Goal: Book appointment/travel/reservation

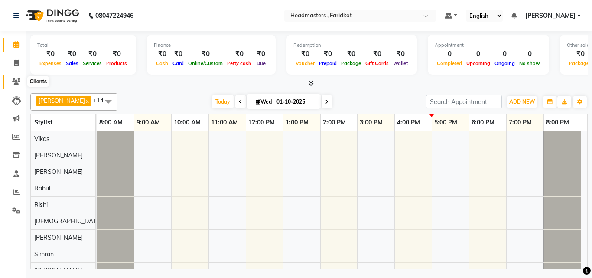
click at [15, 79] on icon at bounding box center [16, 81] width 8 height 6
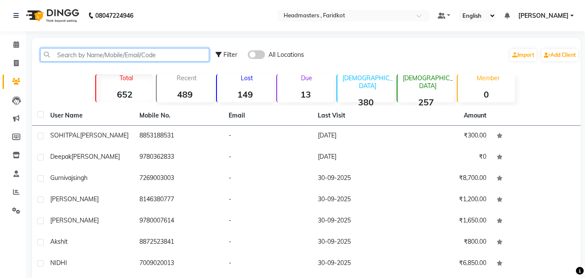
drag, startPoint x: 76, startPoint y: 52, endPoint x: 76, endPoint y: 57, distance: 5.2
click at [76, 57] on input "text" at bounding box center [124, 54] width 169 height 13
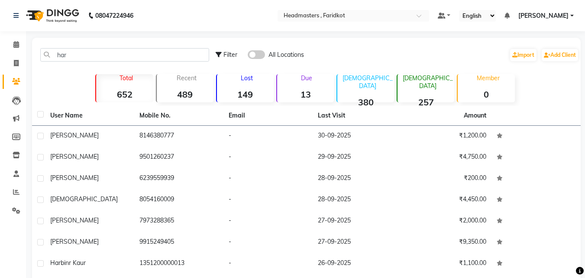
click at [413, 28] on nav "08047224946 Select Location × Headmasters , Faridkot Default Panel My Panel Eng…" at bounding box center [292, 15] width 585 height 31
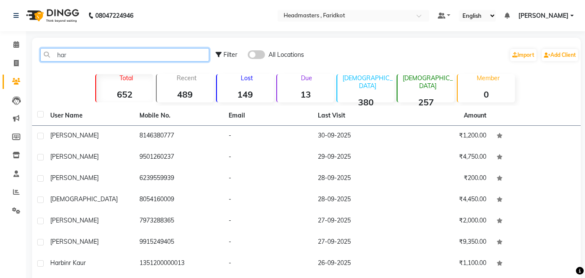
drag, startPoint x: 74, startPoint y: 53, endPoint x: 76, endPoint y: 57, distance: 4.5
click at [76, 57] on input "har" at bounding box center [124, 54] width 169 height 13
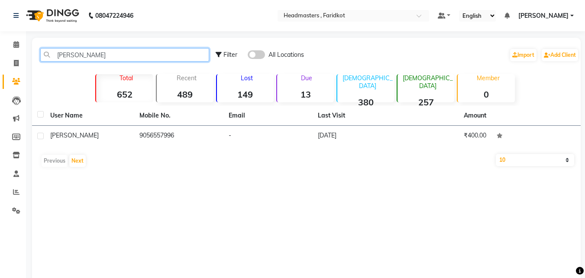
click at [113, 55] on input "[PERSON_NAME]" at bounding box center [124, 54] width 169 height 13
type input "h"
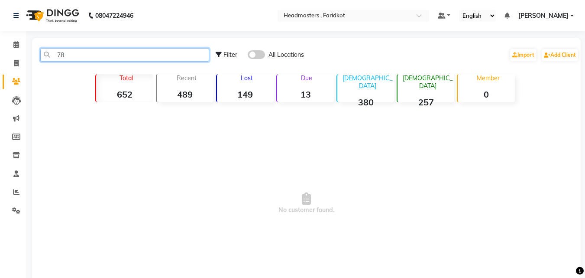
type input "7"
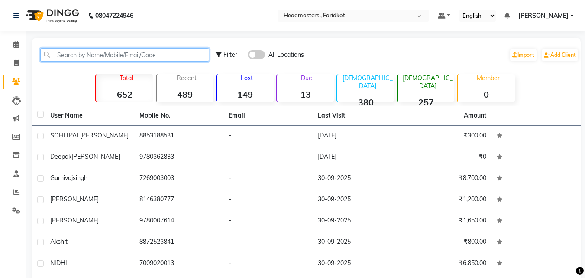
click at [144, 57] on input "text" at bounding box center [124, 54] width 169 height 13
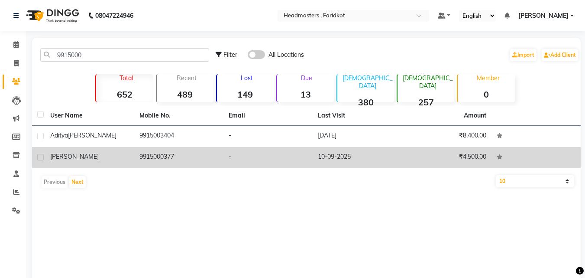
click at [297, 149] on td "-" at bounding box center [267, 157] width 89 height 21
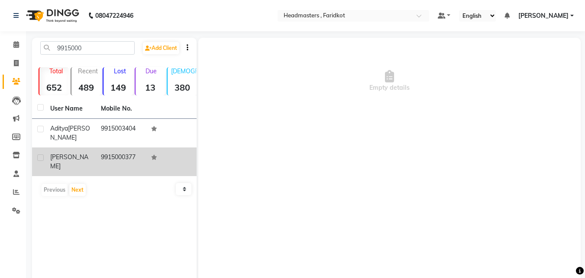
click at [145, 158] on td "9915000377" at bounding box center [121, 161] width 51 height 29
click at [120, 158] on td "9915000377" at bounding box center [121, 161] width 51 height 29
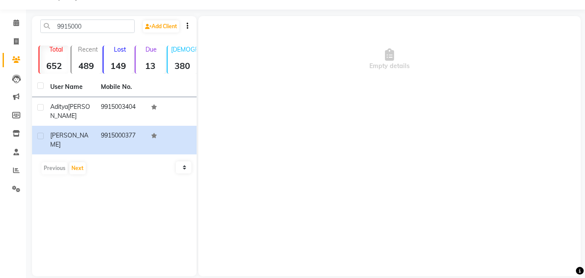
scroll to position [33, 0]
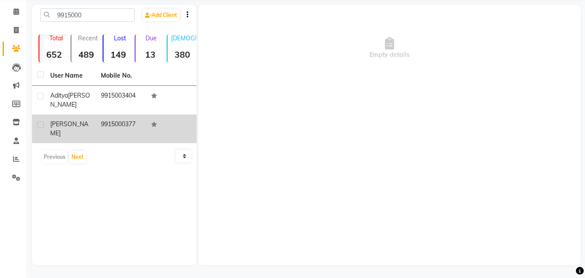
click at [73, 121] on span "[PERSON_NAME]" at bounding box center [69, 128] width 38 height 17
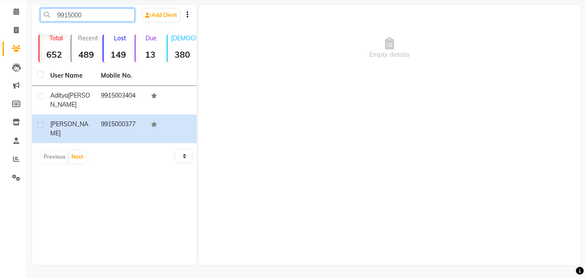
click at [111, 16] on input "9915000" at bounding box center [87, 14] width 94 height 13
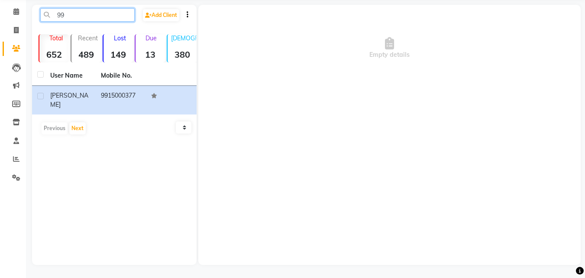
type input "9"
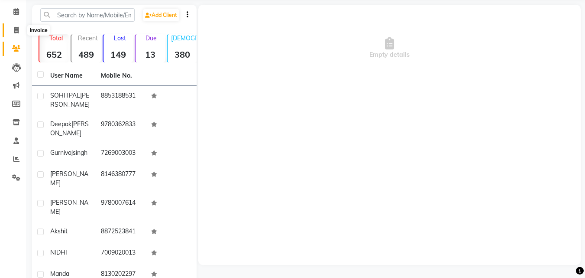
click at [12, 27] on span at bounding box center [16, 31] width 15 height 10
select select "service"
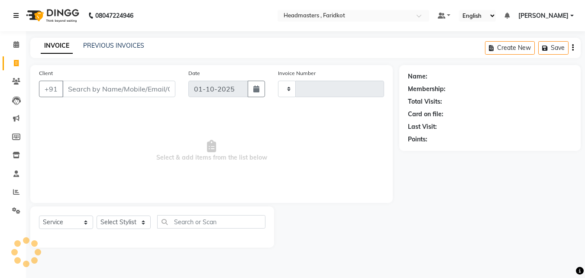
type input "1352"
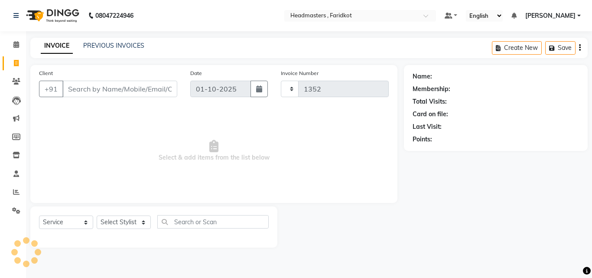
drag, startPoint x: 13, startPoint y: 18, endPoint x: 13, endPoint y: 30, distance: 12.1
click at [13, 20] on div "08047224946" at bounding box center [73, 15] width 133 height 24
select select "7919"
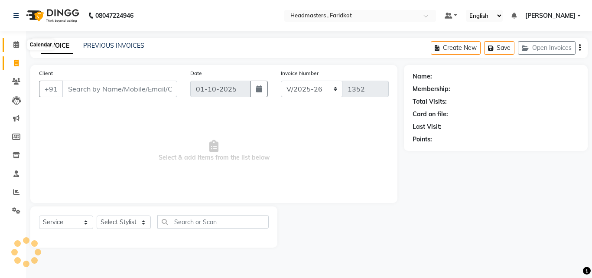
click at [17, 43] on icon at bounding box center [16, 44] width 6 height 6
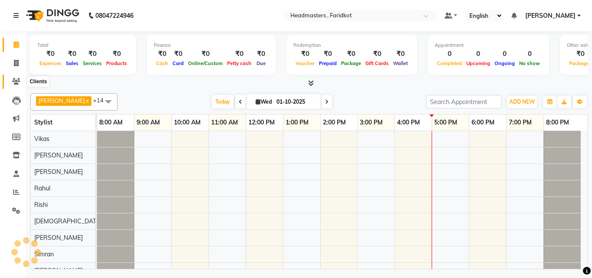
click at [18, 80] on icon at bounding box center [16, 81] width 8 height 6
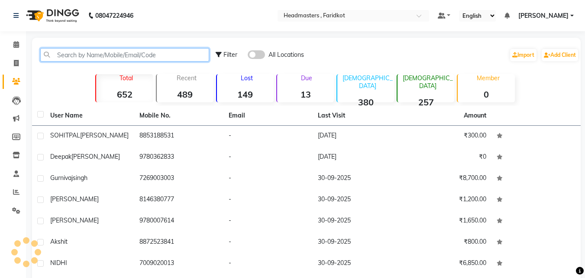
click at [74, 54] on input "text" at bounding box center [124, 54] width 169 height 13
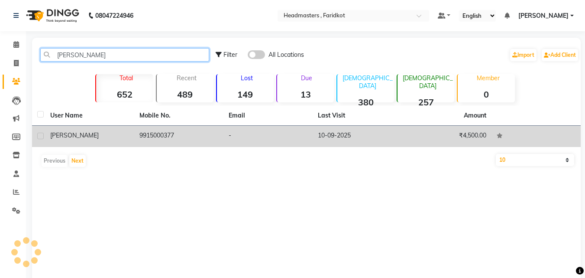
type input "[PERSON_NAME]"
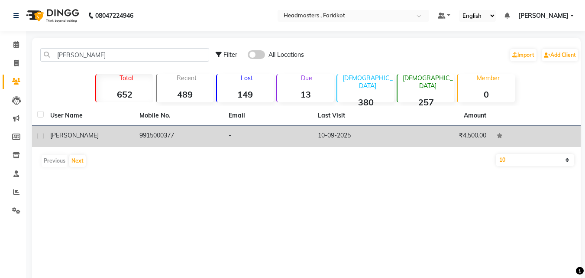
click at [191, 132] on td "9915000377" at bounding box center [178, 136] width 89 height 21
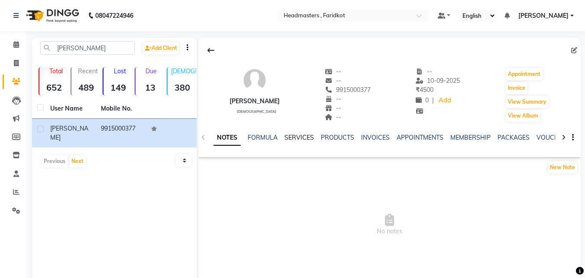
click at [296, 139] on link "SERVICES" at bounding box center [299, 137] width 29 height 8
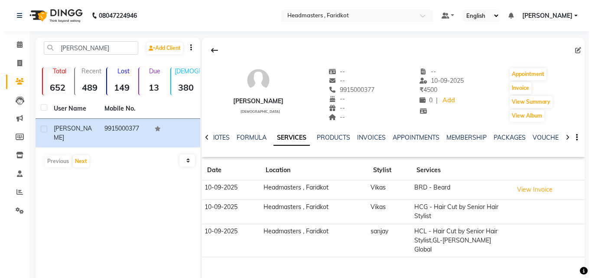
scroll to position [33, 0]
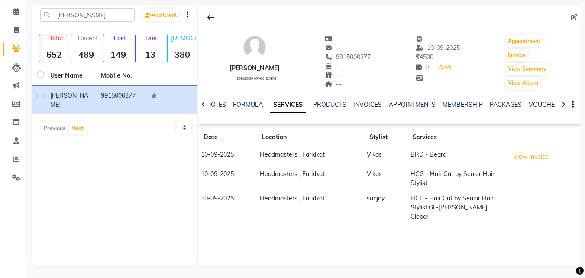
click at [466, 206] on td "HCL - Hair Cut by Senior Hair Stylist,GL-[PERSON_NAME] Global" at bounding box center [456, 207] width 99 height 33
click at [372, 105] on link "INVOICES" at bounding box center [367, 104] width 29 height 8
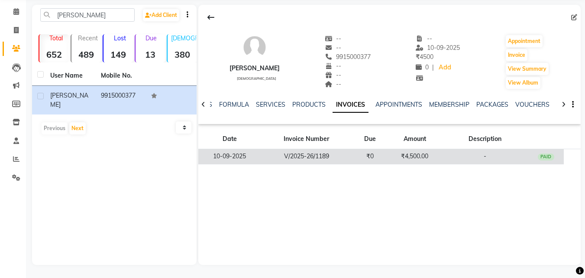
click at [404, 155] on td "₹4,500.00" at bounding box center [415, 156] width 54 height 15
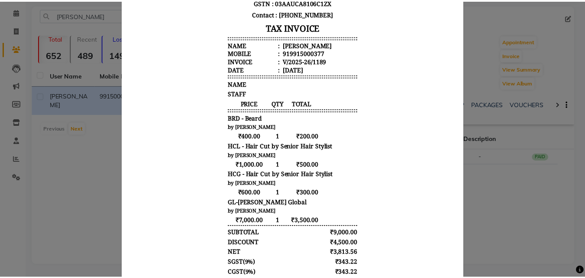
scroll to position [130, 0]
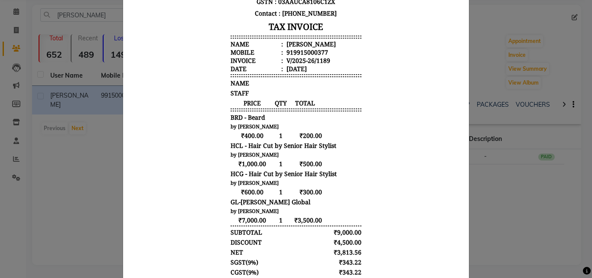
click at [540, 155] on ngb-modal-window "INVOICE View Invoice Close" at bounding box center [296, 139] width 592 height 278
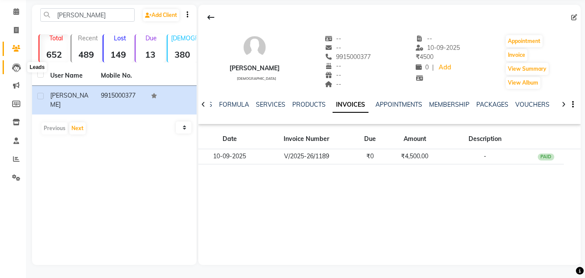
click at [19, 66] on icon at bounding box center [16, 67] width 9 height 9
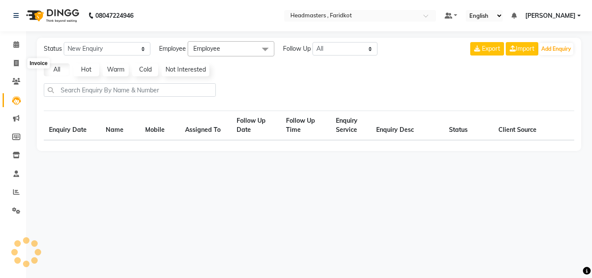
select select "10"
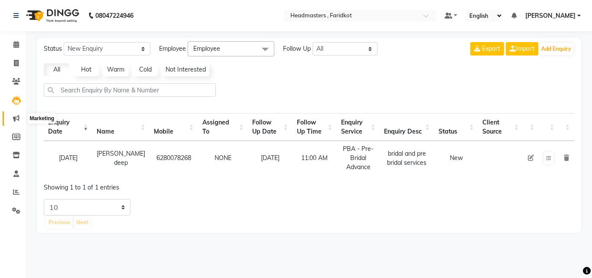
click at [23, 113] on span at bounding box center [16, 118] width 15 height 10
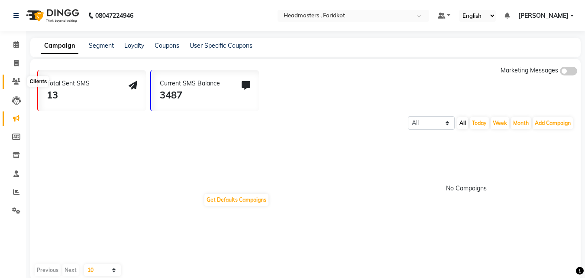
click at [13, 81] on icon at bounding box center [16, 81] width 8 height 6
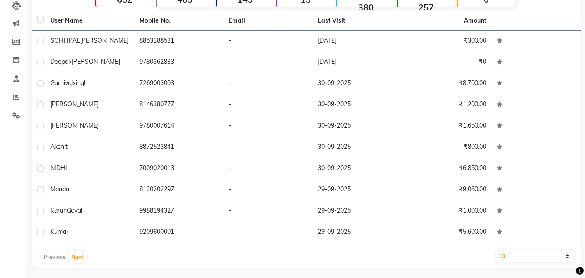
scroll to position [97, 0]
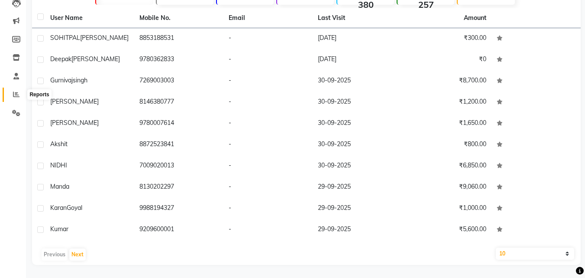
click at [14, 94] on icon at bounding box center [16, 94] width 6 height 6
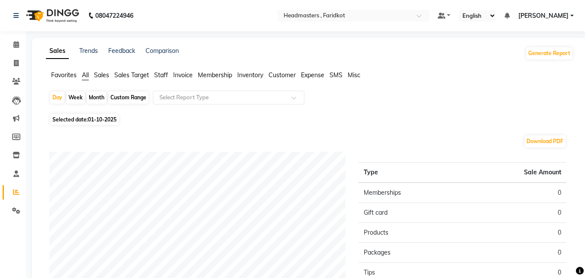
click at [157, 73] on span "Staff" at bounding box center [161, 75] width 14 height 8
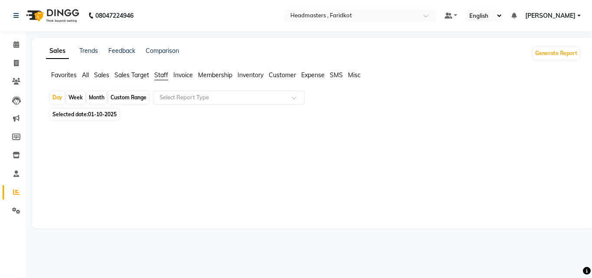
click at [129, 96] on div "Custom Range" at bounding box center [128, 97] width 40 height 12
select select "10"
select select "2025"
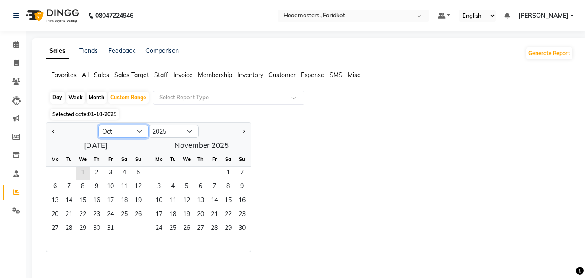
click at [136, 129] on select "Jan Feb Mar Apr May Jun [DATE] Aug Sep Oct Nov Dec" at bounding box center [123, 131] width 50 height 13
select select "9"
click at [98, 125] on select "Jan Feb Mar Apr May Jun [DATE] Aug Sep Oct Nov Dec" at bounding box center [123, 131] width 50 height 13
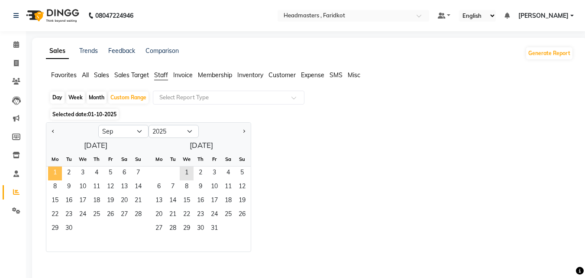
click at [57, 167] on span "1" at bounding box center [55, 173] width 14 height 14
click at [57, 170] on span "1" at bounding box center [55, 173] width 14 height 14
click at [70, 226] on span "30" at bounding box center [69, 229] width 14 height 14
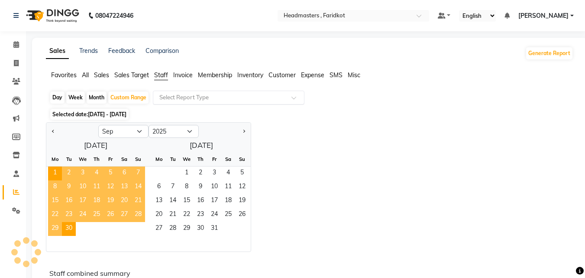
click at [237, 97] on input "text" at bounding box center [220, 97] width 125 height 9
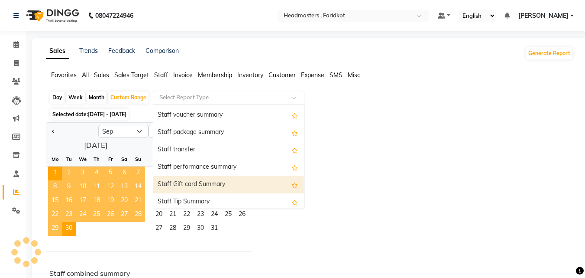
scroll to position [277, 0]
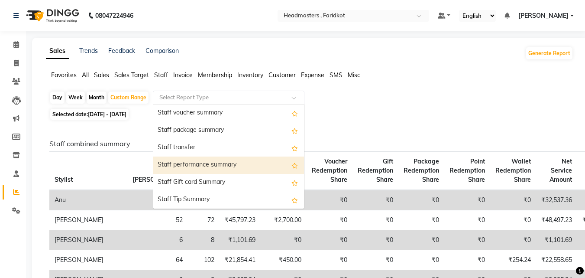
click at [206, 162] on div "Staff performance summary" at bounding box center [228, 164] width 151 height 17
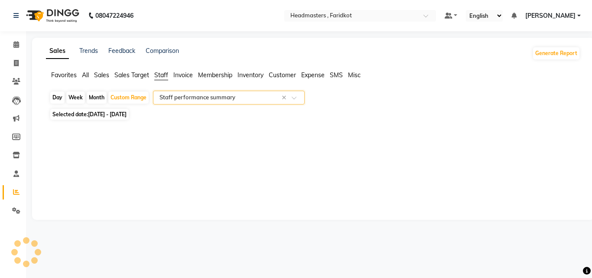
select select "full_report"
select select "pdf"
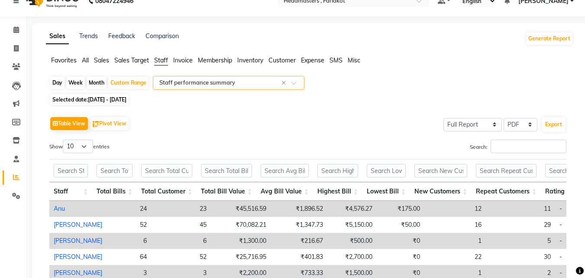
scroll to position [0, 0]
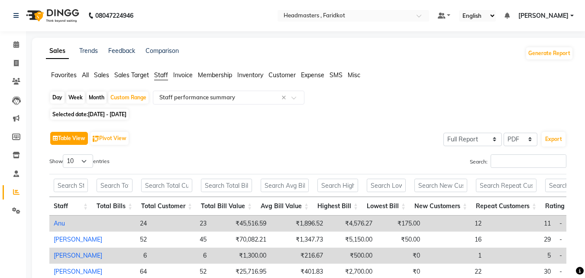
click at [79, 134] on button "Table View" at bounding box center [69, 138] width 38 height 13
click at [84, 142] on button "Table View" at bounding box center [69, 138] width 38 height 13
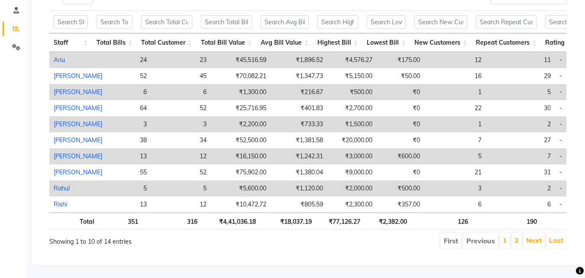
scroll to position [176, 0]
click at [512, 233] on li "2" at bounding box center [516, 241] width 10 height 16
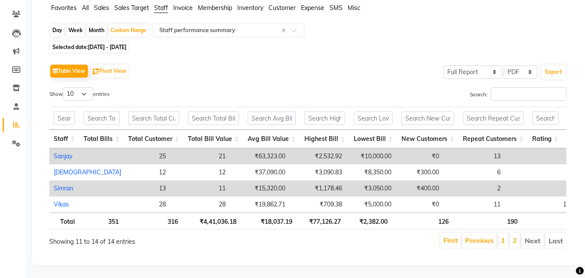
scroll to position [80, 0]
click at [504, 236] on link "1" at bounding box center [503, 240] width 4 height 9
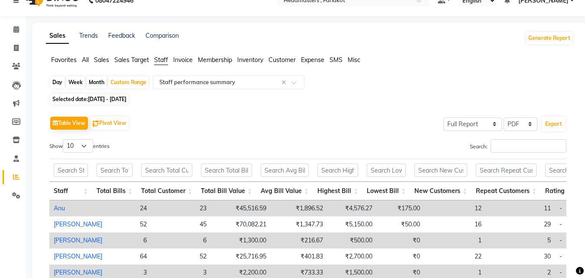
scroll to position [0, 0]
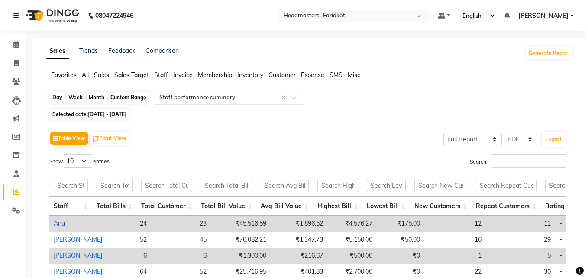
click at [133, 91] on div "Custom Range" at bounding box center [128, 97] width 40 height 12
select select "9"
select select "2025"
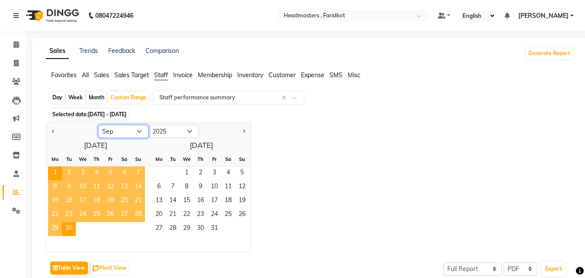
click at [129, 128] on select "Jan Feb Mar Apr May Jun [DATE] Aug Sep Oct Nov Dec" at bounding box center [123, 131] width 50 height 13
select select "8"
click at [98, 125] on select "Jan Feb Mar Apr May Jun [DATE] Aug Sep Oct Nov Dec" at bounding box center [123, 131] width 50 height 13
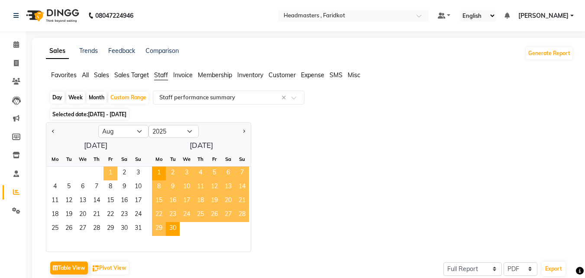
click at [112, 168] on span "1" at bounding box center [110, 173] width 14 height 14
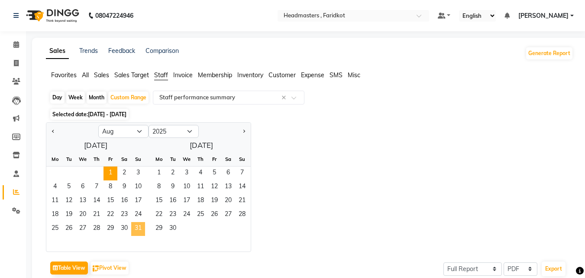
click at [136, 226] on span "31" at bounding box center [138, 229] width 14 height 14
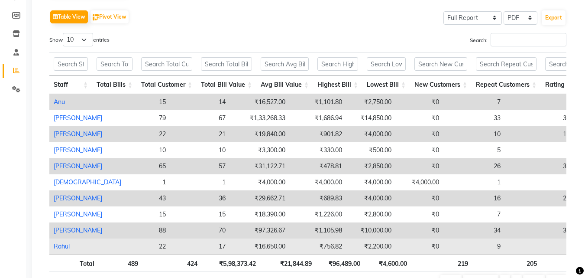
scroll to position [176, 0]
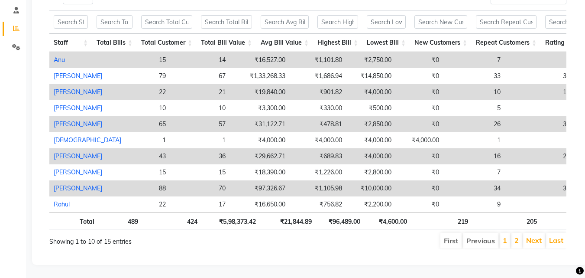
click at [514, 233] on li "2" at bounding box center [516, 241] width 10 height 16
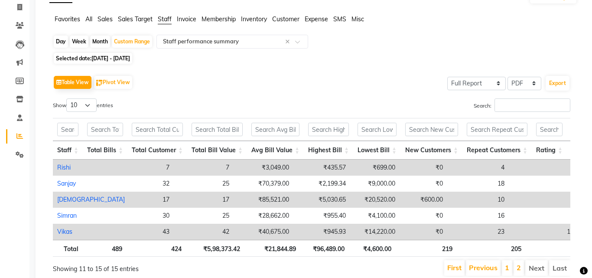
scroll to position [0, 0]
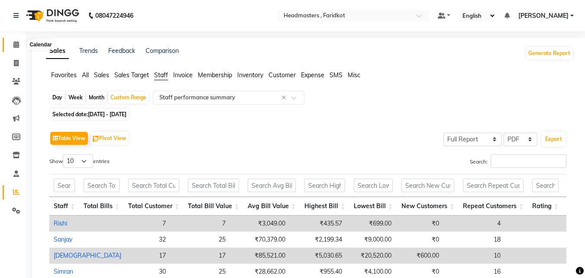
click at [19, 49] on span at bounding box center [16, 45] width 15 height 10
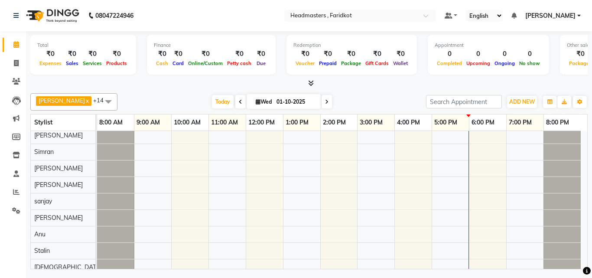
scroll to position [109, 0]
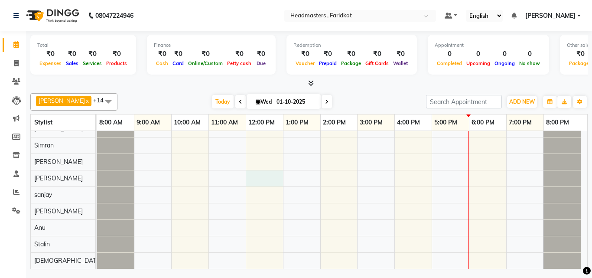
click at [268, 178] on div at bounding box center [342, 145] width 490 height 246
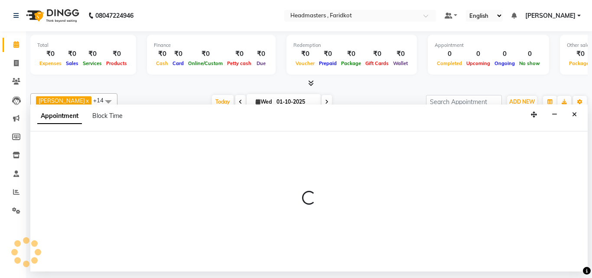
select select "76903"
select select "720"
select select "tentative"
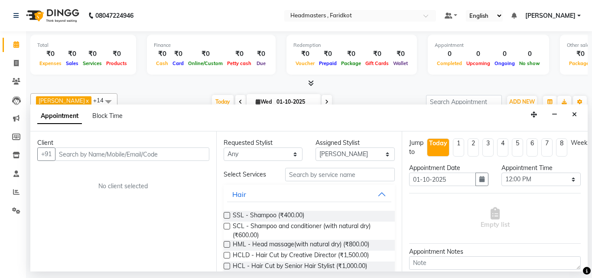
click at [128, 151] on input "text" at bounding box center [132, 153] width 154 height 13
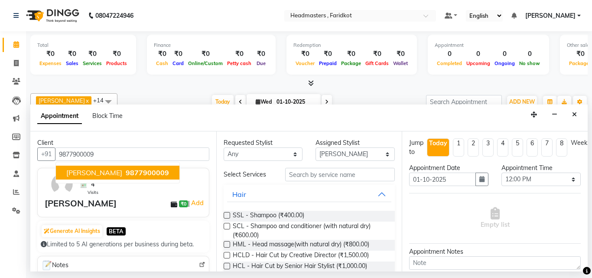
click at [126, 172] on span "9877900009" at bounding box center [147, 172] width 43 height 9
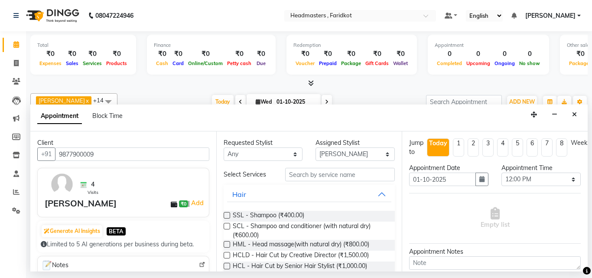
type input "9877900009"
drag, startPoint x: 308, startPoint y: 180, endPoint x: 308, endPoint y: 172, distance: 7.4
click at [308, 172] on input "text" at bounding box center [340, 174] width 110 height 13
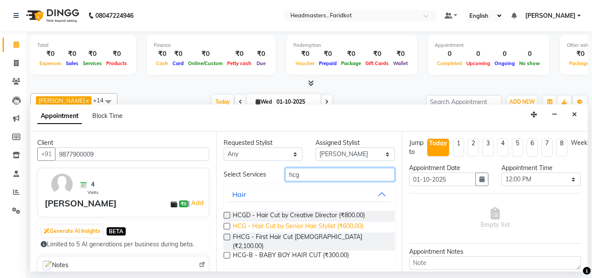
type input "hcg"
click at [311, 225] on span "HCG - Hair Cut by Senior Hair Stylist (₹600.00)" at bounding box center [298, 226] width 130 height 11
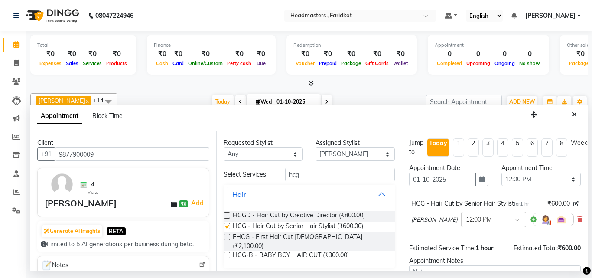
checkbox input "false"
click at [312, 176] on input "hcg" at bounding box center [340, 174] width 110 height 13
type input "h"
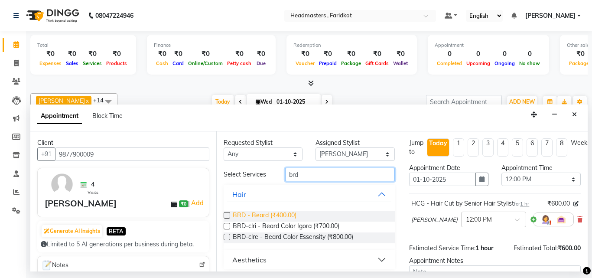
type input "brd"
click at [283, 212] on span "BRD - Beard (₹400.00)" at bounding box center [265, 215] width 64 height 11
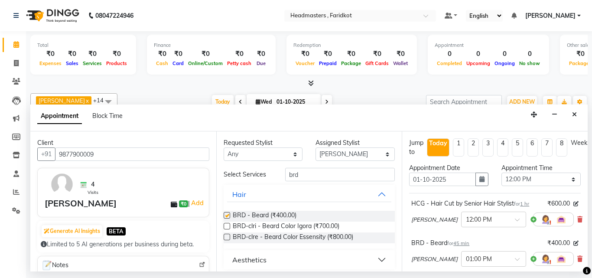
checkbox input "false"
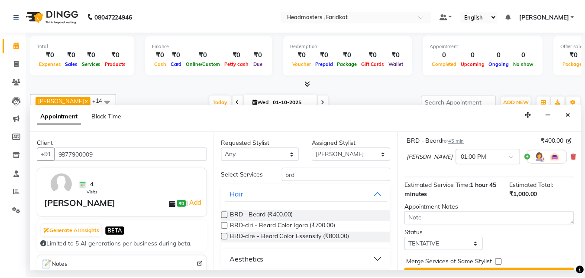
scroll to position [129, 0]
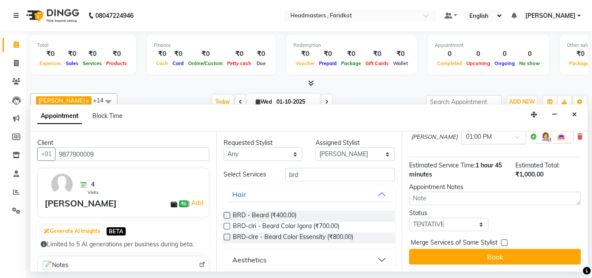
drag, startPoint x: 516, startPoint y: 227, endPoint x: 512, endPoint y: 235, distance: 8.5
click at [512, 235] on div "Jump to [DATE] 1 2 3 4 5 6 7 8 Weeks Appointment Date [DATE] Appointment Time S…" at bounding box center [494, 201] width 186 height 140
click at [515, 254] on button "Book" at bounding box center [494, 257] width 171 height 16
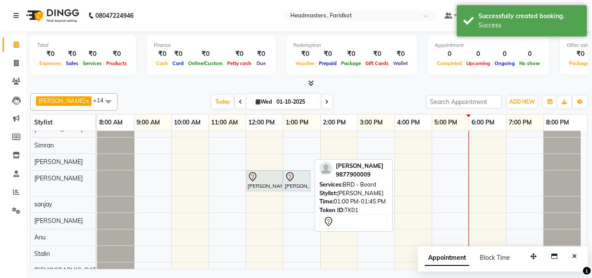
click at [301, 182] on div "[PERSON_NAME], TK01, 01:00 PM-01:45 PM, BRD - [PERSON_NAME]" at bounding box center [297, 180] width 26 height 18
select select "7"
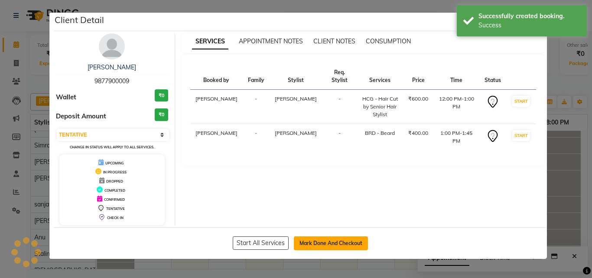
drag, startPoint x: 327, startPoint y: 247, endPoint x: 327, endPoint y: 241, distance: 6.1
click at [327, 246] on button "Mark Done And Checkout" at bounding box center [331, 243] width 74 height 14
select select "service"
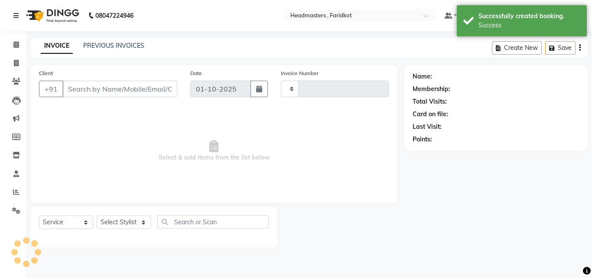
type input "1352"
select select "7919"
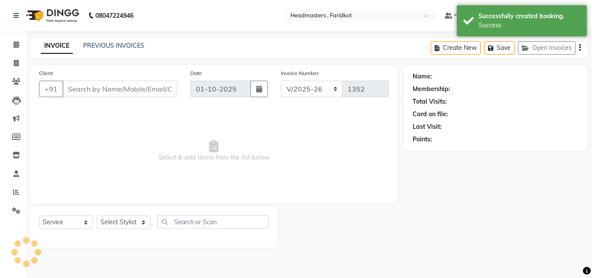
type input "9877900009"
select select "76903"
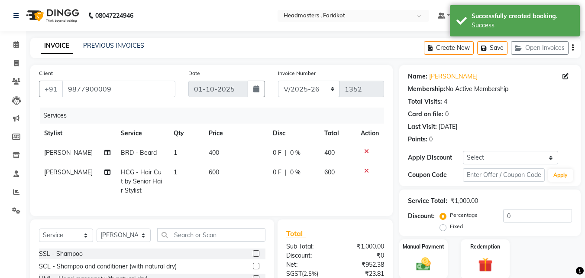
click at [501, 213] on div "Percentage Fixed" at bounding box center [472, 221] width 61 height 23
click at [501, 215] on div "Percentage Fixed" at bounding box center [472, 221] width 61 height 23
click at [503, 214] on input "0" at bounding box center [537, 215] width 69 height 13
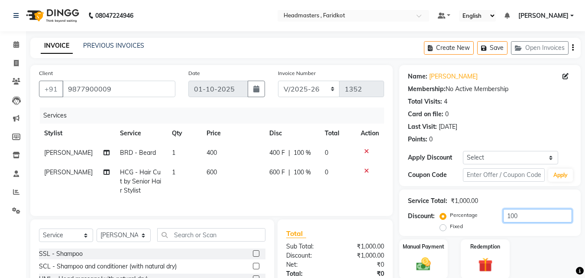
type input "100"
click at [507, 157] on select "Select Coupon → Wrong Job Card Coupon → Complimentary Coupon → Correction Coupo…" at bounding box center [511, 157] width 96 height 13
select select "2: Object"
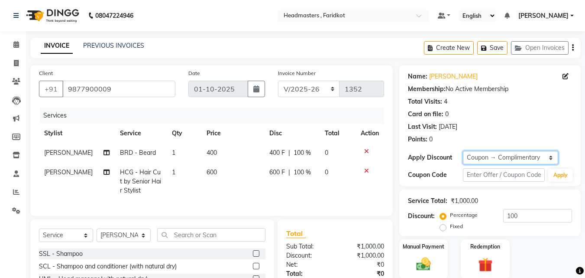
click at [463, 151] on select "Select Coupon → Wrong Job Card Coupon → Complimentary Coupon → Correction Coupo…" at bounding box center [511, 157] width 96 height 13
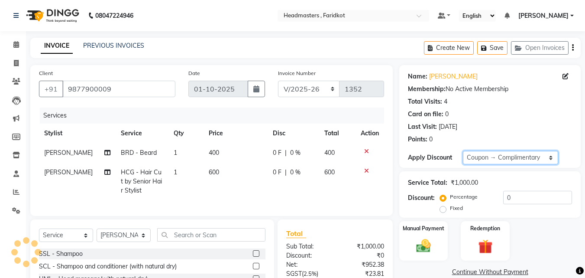
type input "100"
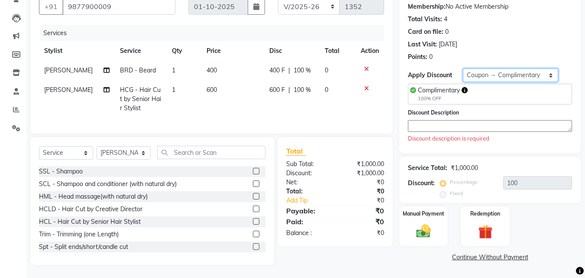
scroll to position [89, 0]
click at [485, 120] on textarea at bounding box center [490, 126] width 164 height 12
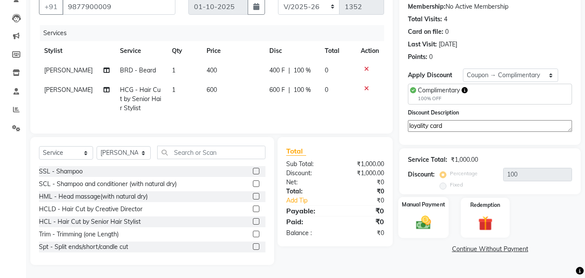
type textarea "loyality card"
click at [423, 216] on img at bounding box center [423, 222] width 24 height 17
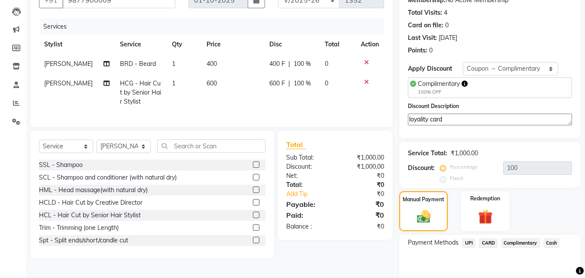
click at [526, 242] on span "Complimentary" at bounding box center [520, 243] width 39 height 10
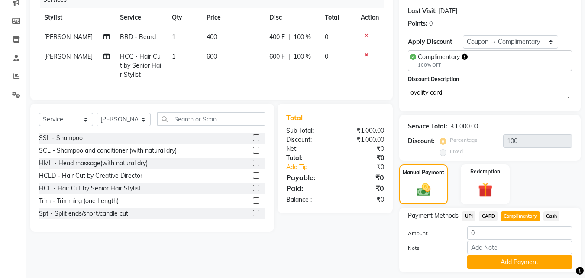
scroll to position [141, 0]
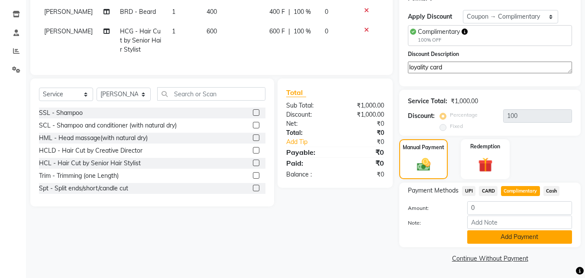
click at [517, 240] on button "Add Payment" at bounding box center [519, 236] width 105 height 13
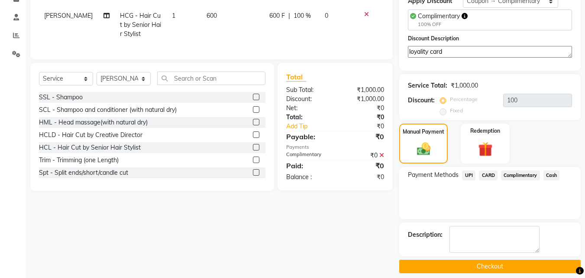
scroll to position [165, 0]
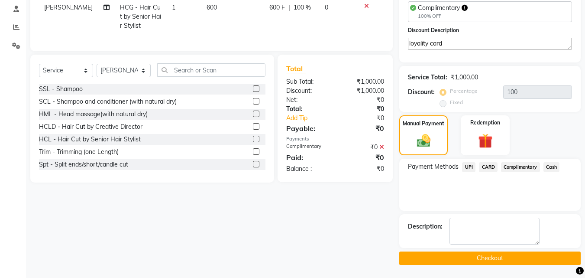
click at [491, 262] on button "Checkout" at bounding box center [489, 257] width 181 height 13
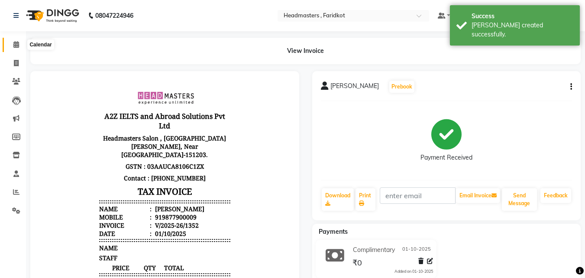
click at [18, 43] on icon at bounding box center [16, 44] width 6 height 6
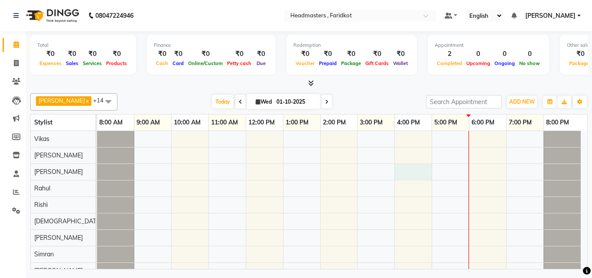
click at [403, 169] on div "[PERSON_NAME], TK01, 12:00 PM-01:00 PM, HCG - Hair Cut by Senior Hair Stylist […" at bounding box center [342, 258] width 490 height 254
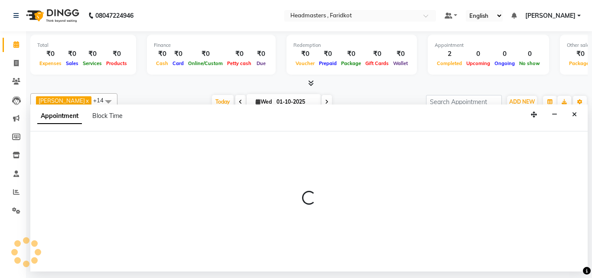
select select "71454"
select select "tentative"
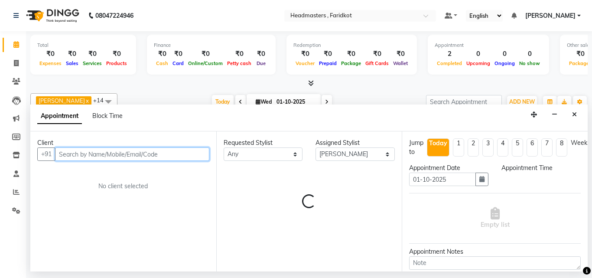
select select "960"
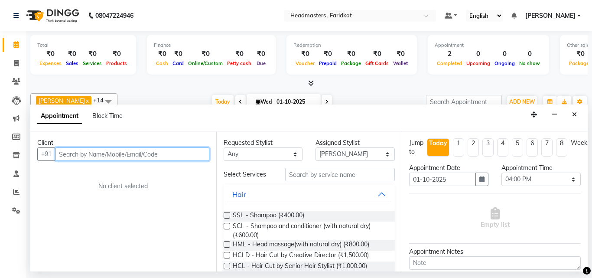
click at [133, 152] on input "text" at bounding box center [132, 153] width 154 height 13
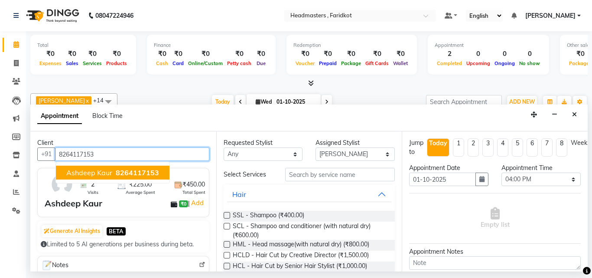
click at [120, 170] on span "8264117153" at bounding box center [137, 172] width 43 height 9
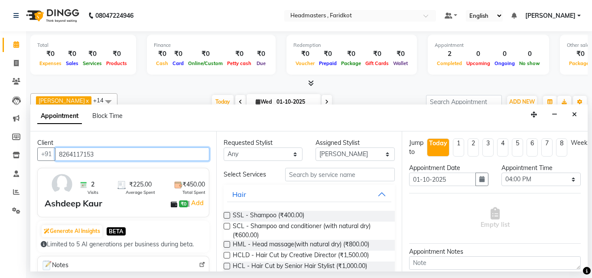
type input "8264117153"
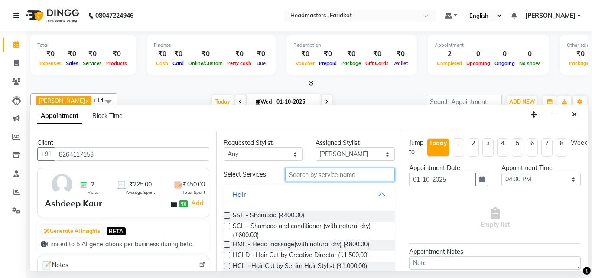
click at [341, 173] on input "text" at bounding box center [340, 174] width 110 height 13
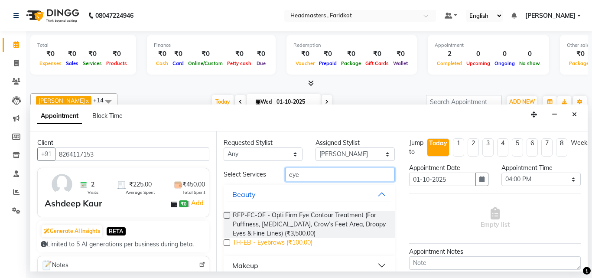
type input "eye"
click at [286, 240] on span "TH-EB - Eyebrows (₹100.00)" at bounding box center [273, 243] width 80 height 11
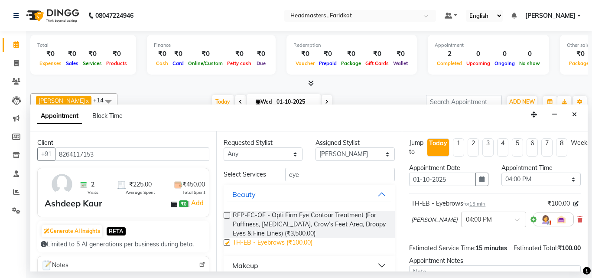
checkbox input "false"
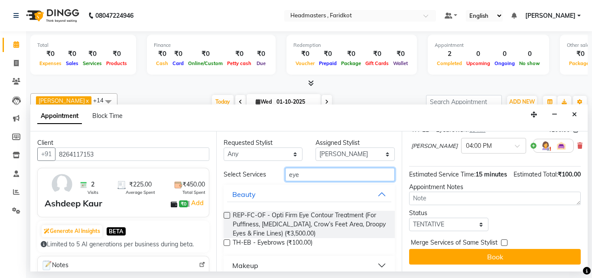
click at [320, 175] on input "eye" at bounding box center [340, 174] width 110 height 13
type input "e"
type input "eye"
click at [277, 243] on span "TH-EB - Eyebrows (₹100.00)" at bounding box center [273, 243] width 80 height 11
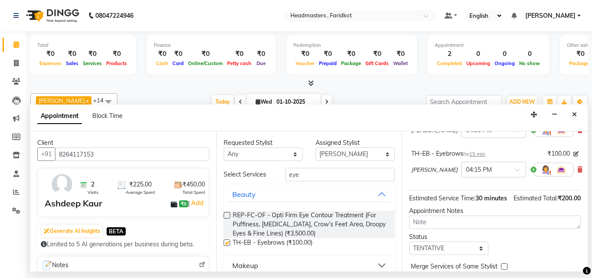
checkbox input "false"
click at [572, 169] on div "TH-EB - Eyebrows for 15 min ₹100.00 [PERSON_NAME] × 04:15 PM" at bounding box center [494, 165] width 171 height 36
click at [577, 169] on icon at bounding box center [579, 169] width 5 height 6
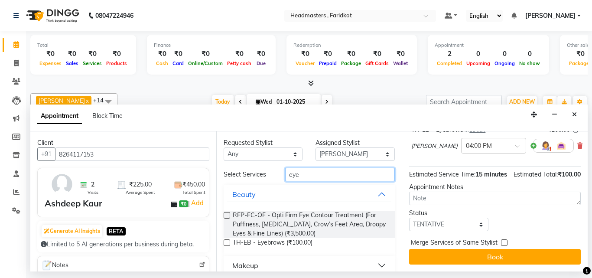
click at [330, 173] on input "eye" at bounding box center [340, 174] width 110 height 13
type input "e"
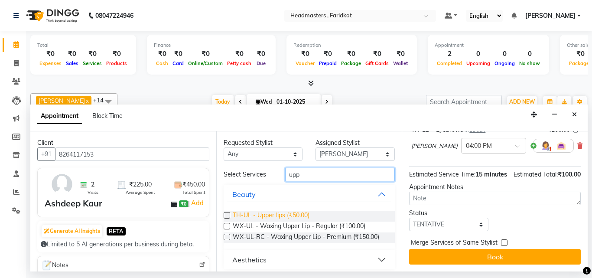
type input "upp"
click at [284, 212] on span "TH-UL - Upper lips (₹50.00)" at bounding box center [271, 215] width 77 height 11
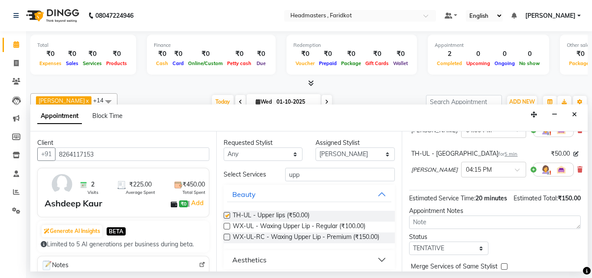
checkbox input "false"
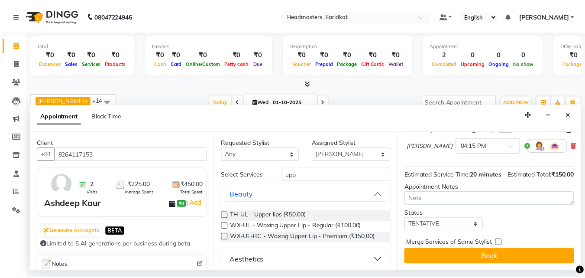
scroll to position [129, 0]
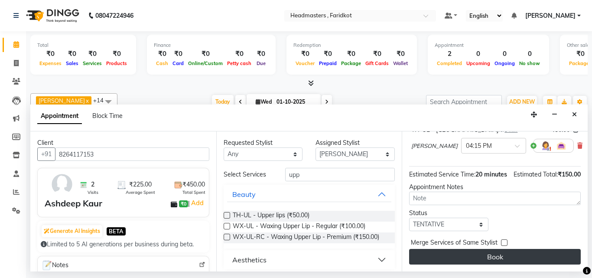
click at [515, 249] on button "Book" at bounding box center [494, 257] width 171 height 16
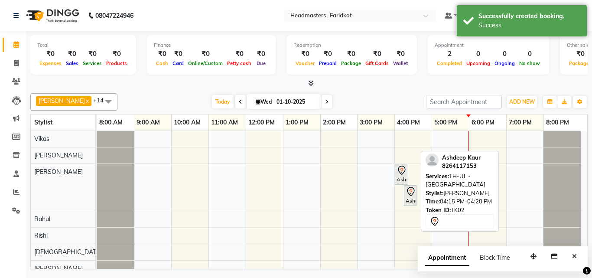
click at [407, 185] on link "Ashdeep Kaur, TK02, 04:15 PM-04:20 PM, TH-UL - [GEOGRAPHIC_DATA]" at bounding box center [410, 195] width 13 height 21
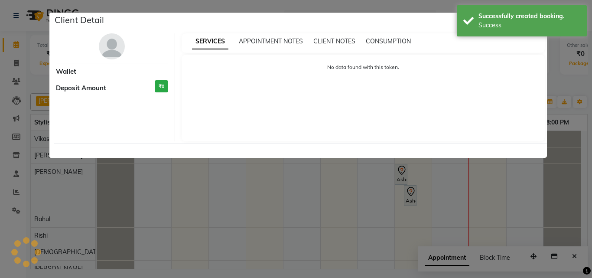
select select "7"
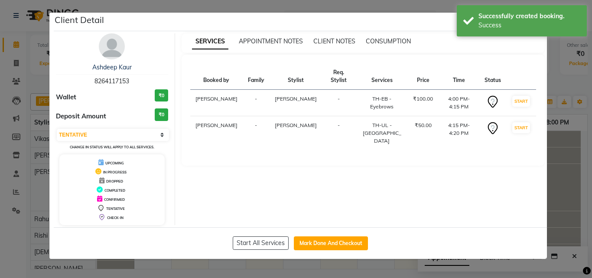
drag, startPoint x: 343, startPoint y: 244, endPoint x: 343, endPoint y: 233, distance: 11.7
click at [343, 244] on button "Mark Done And Checkout" at bounding box center [331, 243] width 74 height 14
select select "service"
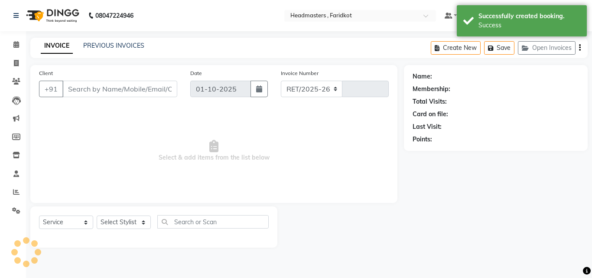
select select "7919"
type input "1353"
type input "8264117153"
select select "71454"
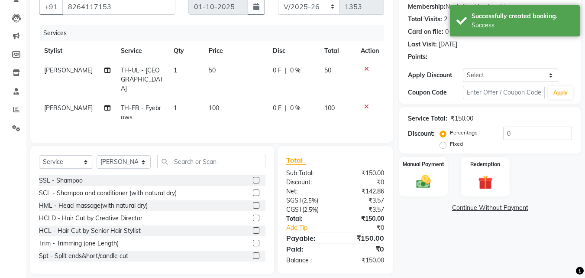
scroll to position [89, 0]
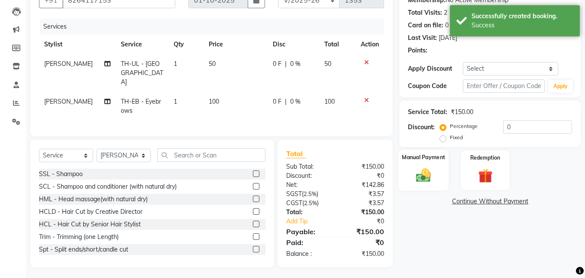
drag, startPoint x: 427, startPoint y: 162, endPoint x: 424, endPoint y: 172, distance: 10.8
click at [427, 162] on div "Manual Payment" at bounding box center [423, 169] width 51 height 41
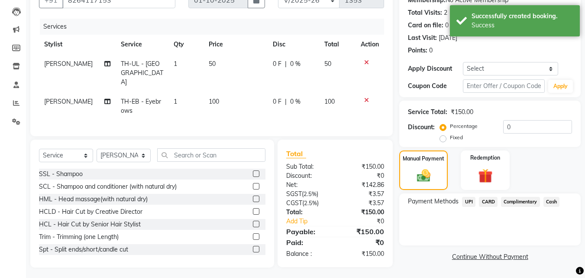
click at [468, 200] on span "UPI" at bounding box center [468, 202] width 13 height 10
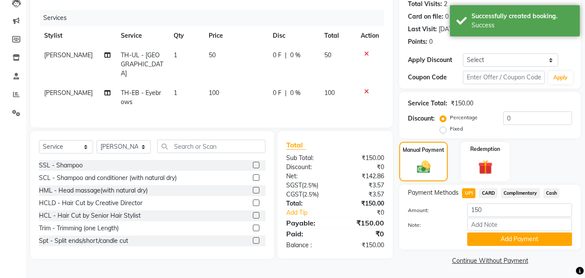
scroll to position [100, 0]
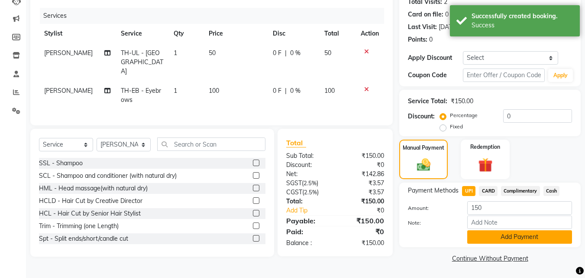
click at [496, 234] on button "Add Payment" at bounding box center [519, 236] width 105 height 13
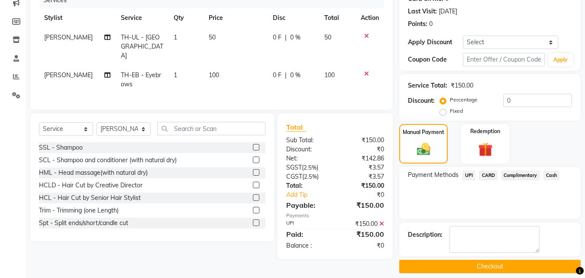
scroll to position [123, 0]
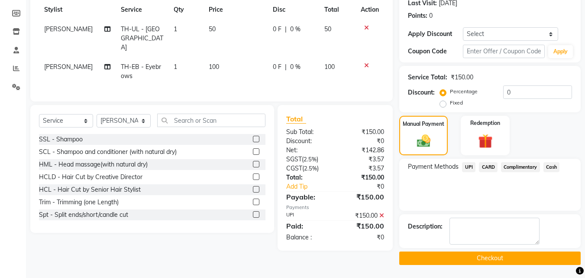
click at [483, 257] on button "Checkout" at bounding box center [489, 257] width 181 height 13
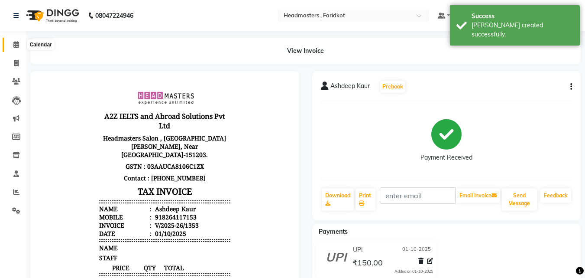
click at [18, 44] on icon at bounding box center [16, 44] width 6 height 6
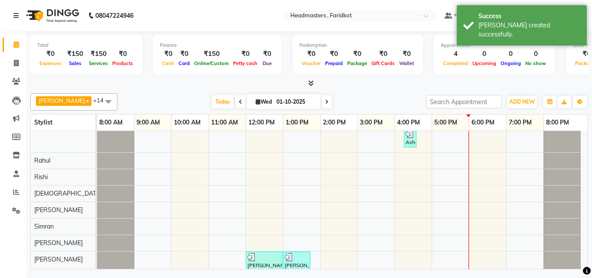
scroll to position [87, 0]
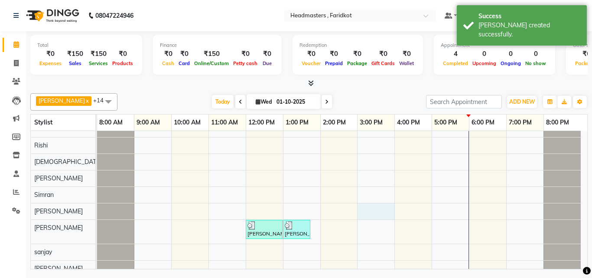
click at [370, 212] on div "Ashdeep Kaur, TK02, 04:00 PM-04:15 PM, TH-EB - Eyebrows Ashdeep Kaur, TK02, 04:…" at bounding box center [342, 184] width 490 height 281
select select "76902"
select select "900"
select select "tentative"
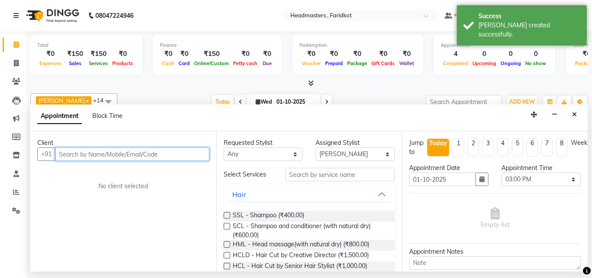
click at [151, 155] on input "text" at bounding box center [132, 153] width 154 height 13
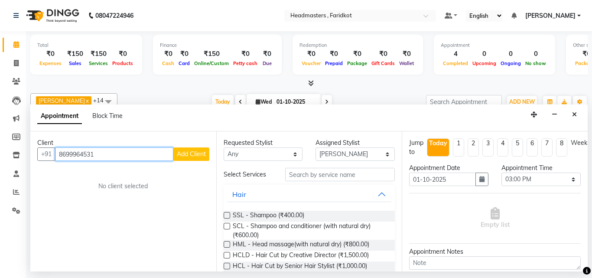
type input "8699964531"
click at [196, 151] on span "Add Client" at bounding box center [191, 154] width 29 height 8
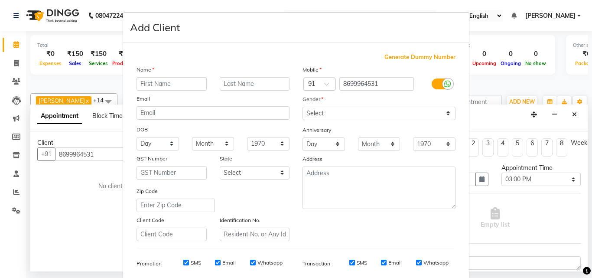
click at [185, 77] on input "text" at bounding box center [171, 83] width 70 height 13
click at [181, 87] on input "[PERSON_NAME] i" at bounding box center [171, 83] width 70 height 13
type input "danish"
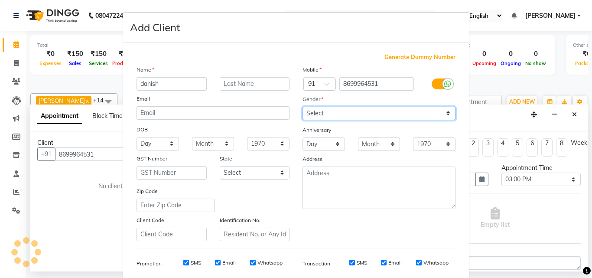
click at [340, 111] on select "Select [DEMOGRAPHIC_DATA] [DEMOGRAPHIC_DATA] Other Prefer Not To Say" at bounding box center [378, 113] width 153 height 13
select select "[DEMOGRAPHIC_DATA]"
click at [302, 107] on select "Select [DEMOGRAPHIC_DATA] [DEMOGRAPHIC_DATA] Other Prefer Not To Say" at bounding box center [378, 113] width 153 height 13
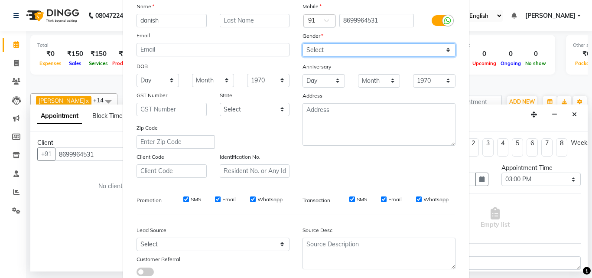
scroll to position [122, 0]
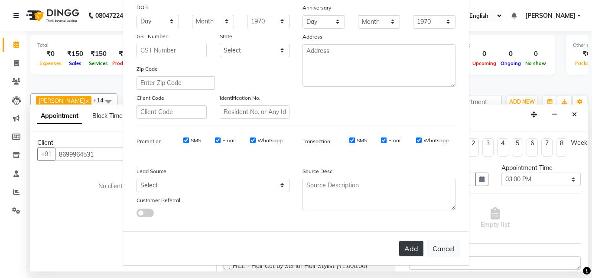
click at [401, 248] on button "Add" at bounding box center [411, 248] width 24 height 16
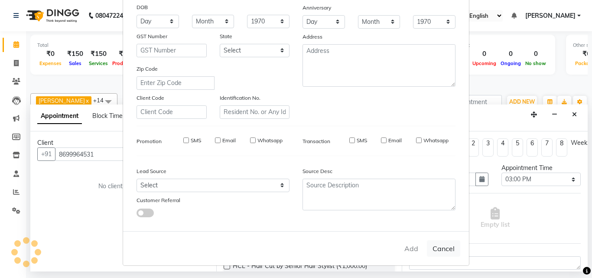
select select
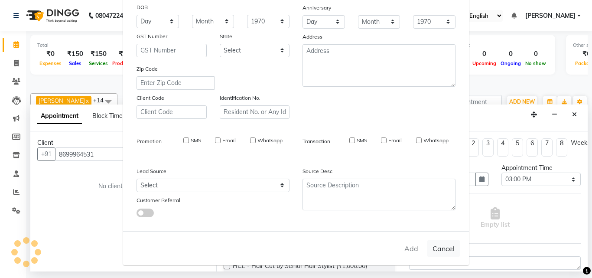
select select
checkbox input "false"
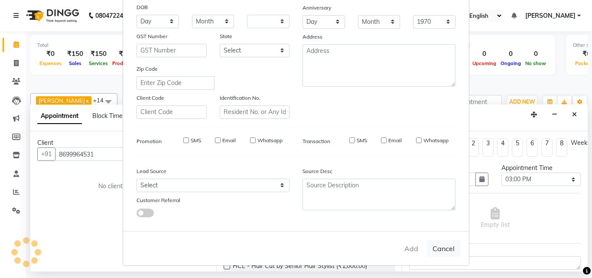
checkbox input "false"
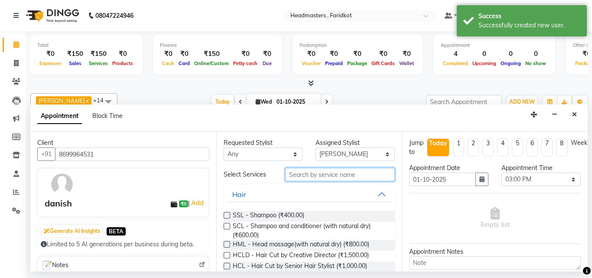
click at [347, 174] on input "text" at bounding box center [340, 174] width 110 height 13
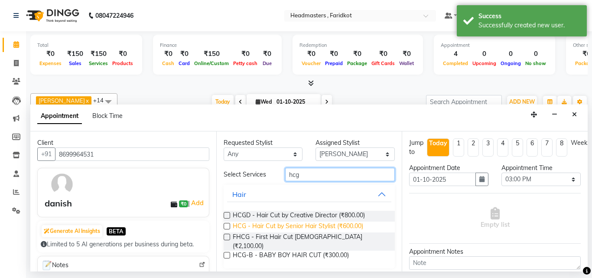
type input "hcg"
drag, startPoint x: 305, startPoint y: 226, endPoint x: 329, endPoint y: 201, distance: 34.6
click at [306, 226] on span "HCG - Hair Cut by Senior Hair Stylist (₹600.00)" at bounding box center [298, 226] width 130 height 11
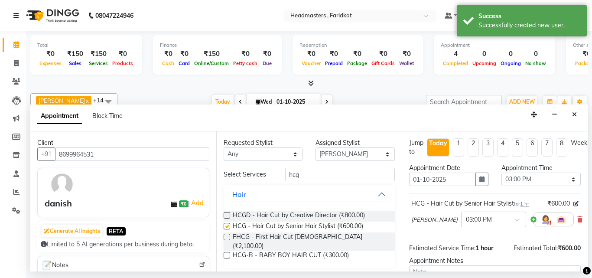
checkbox input "false"
click at [325, 180] on input "hcg" at bounding box center [340, 174] width 110 height 13
type input "h"
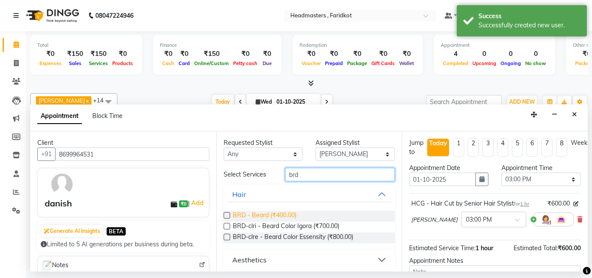
type input "brd"
click at [285, 213] on span "BRD - Beard (₹400.00)" at bounding box center [265, 215] width 64 height 11
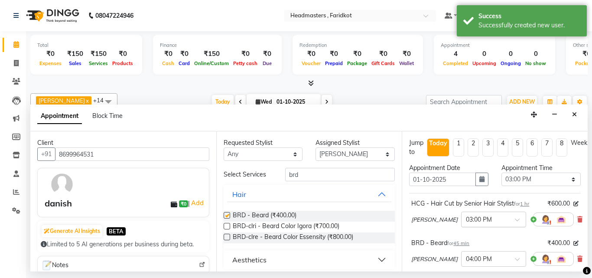
checkbox input "false"
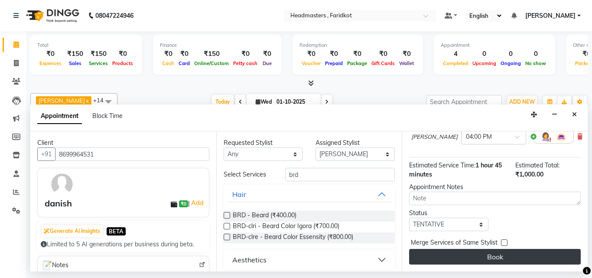
click at [494, 242] on div "Jump to [DATE] 1 2 3 4 5 6 7 8 Weeks Appointment Date [DATE] Appointment Time S…" at bounding box center [494, 201] width 186 height 140
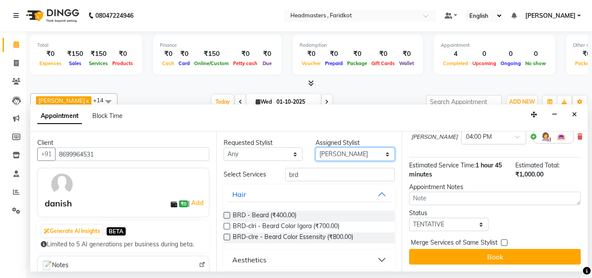
click at [378, 151] on select "Select [PERSON_NAME] [PERSON_NAME] [PERSON_NAME] [PERSON_NAME] [PERSON_NAME] [P…" at bounding box center [354, 153] width 79 height 13
select select "71450"
click at [315, 147] on select "Select [PERSON_NAME] [PERSON_NAME] [PERSON_NAME] [PERSON_NAME] [PERSON_NAME] [P…" at bounding box center [354, 153] width 79 height 13
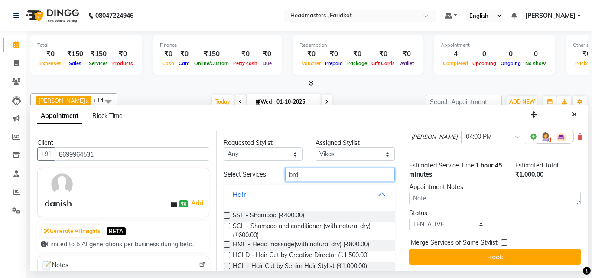
click at [327, 178] on input "brd" at bounding box center [340, 174] width 110 height 13
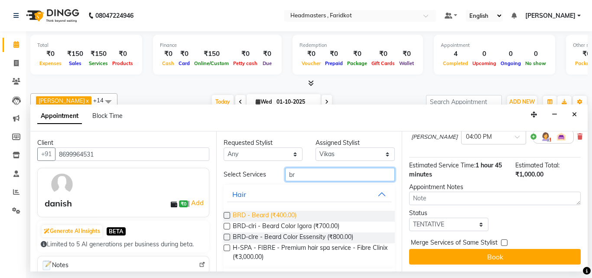
type input "br"
click at [280, 216] on span "BRD - Beard (₹400.00)" at bounding box center [265, 215] width 64 height 11
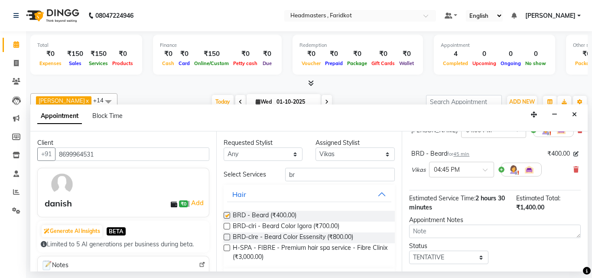
checkbox input "false"
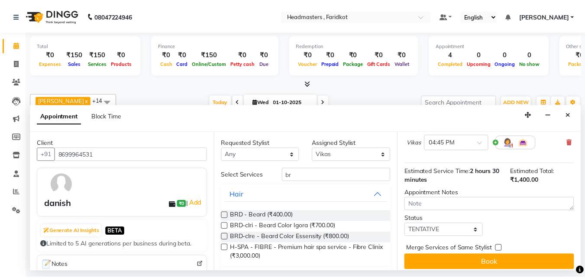
scroll to position [168, 0]
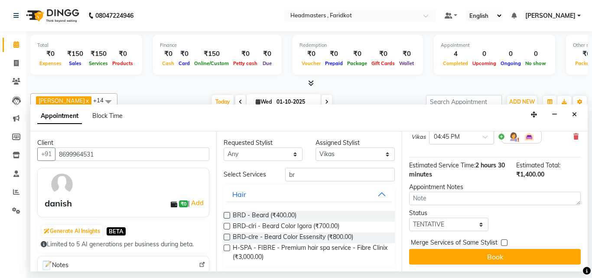
drag, startPoint x: 478, startPoint y: 254, endPoint x: 473, endPoint y: 252, distance: 5.2
click at [477, 254] on button "Book" at bounding box center [494, 257] width 171 height 16
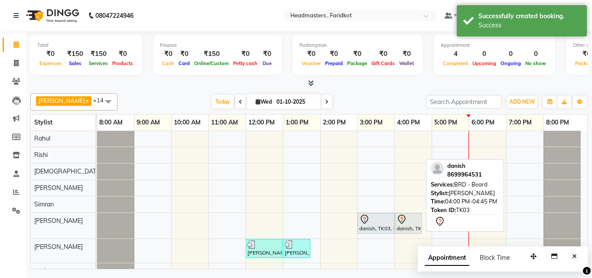
click at [417, 223] on div at bounding box center [407, 219] width 23 height 10
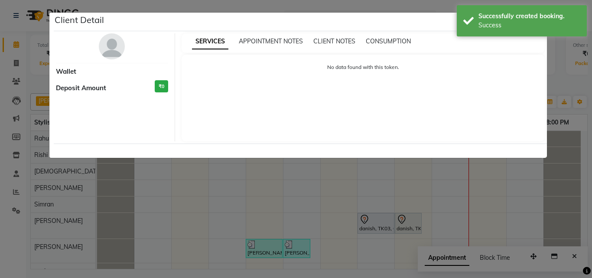
select select "7"
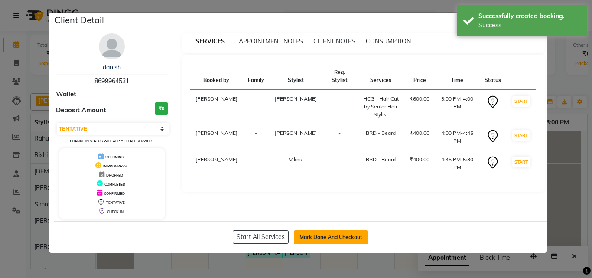
click at [336, 243] on button "Mark Done And Checkout" at bounding box center [331, 237] width 74 height 14
select select "service"
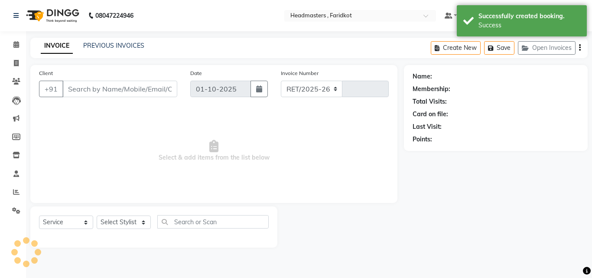
select select "7919"
type input "1354"
type input "8699964531"
select select "76902"
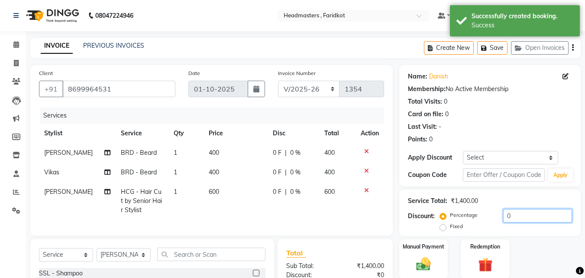
click at [504, 217] on input "0" at bounding box center [537, 215] width 69 height 13
type input "1"
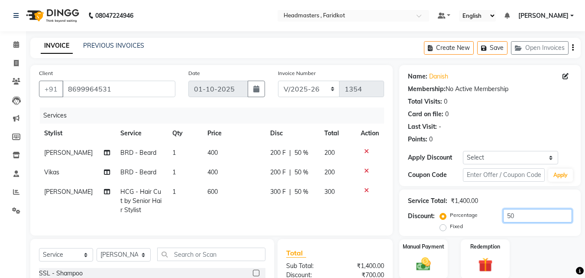
type input "50"
click at [573, 192] on div "Service Total: ₹1,400.00 Discount: Percentage Fixed 50" at bounding box center [489, 212] width 181 height 46
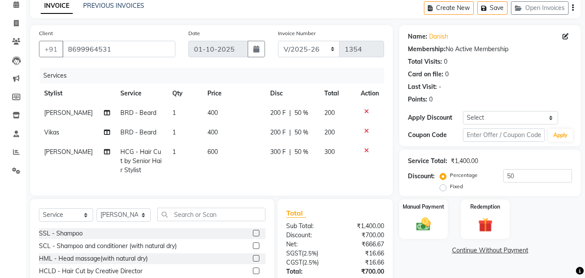
scroll to position [108, 0]
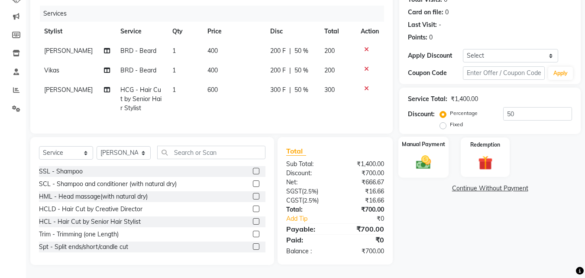
click at [427, 157] on img at bounding box center [423, 161] width 24 height 17
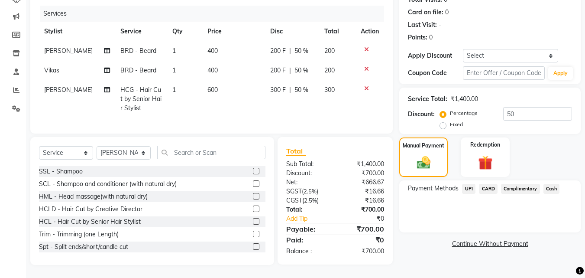
click at [470, 184] on span "UPI" at bounding box center [468, 189] width 13 height 10
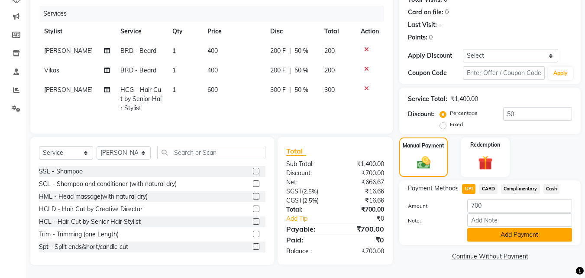
click at [525, 228] on button "Add Payment" at bounding box center [519, 234] width 105 height 13
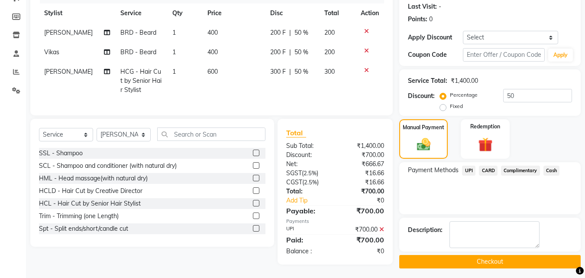
scroll to position [126, 0]
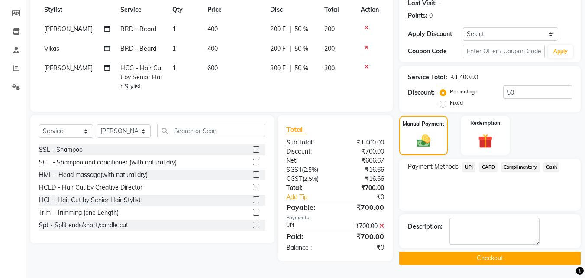
click at [497, 254] on button "Checkout" at bounding box center [489, 257] width 181 height 13
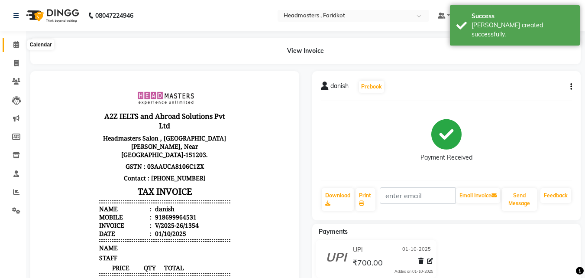
click at [17, 45] on icon at bounding box center [16, 44] width 6 height 6
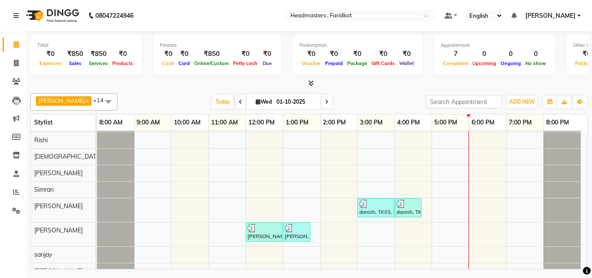
scroll to position [116, 0]
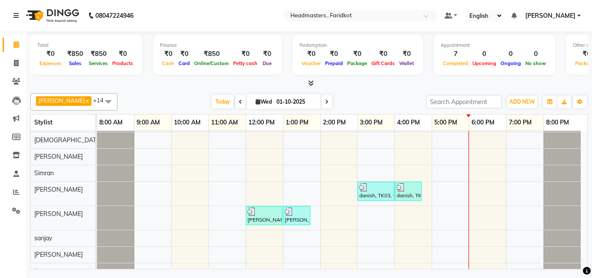
click at [448, 197] on div "danish, TK03, 04:45 PM-05:30 PM, BRD - [PERSON_NAME] Ashdeep Kaur, TK02, 04:00 …" at bounding box center [342, 163] width 490 height 297
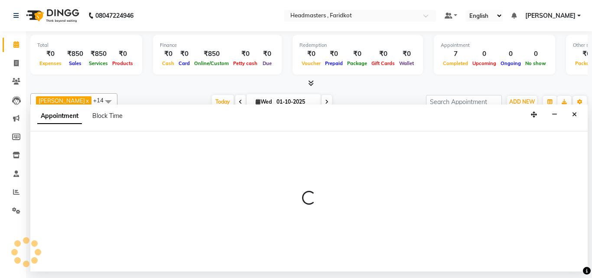
select select "76902"
select select "tentative"
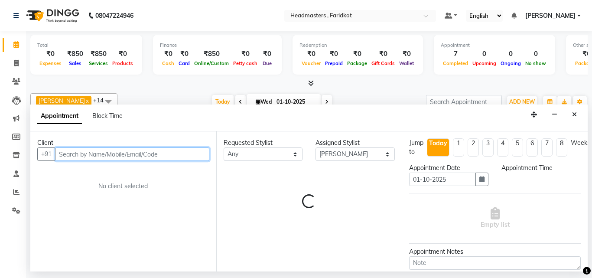
select select "1020"
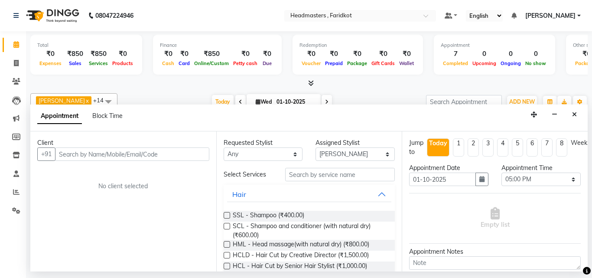
click at [136, 148] on div "Client +91 No client selected" at bounding box center [123, 201] width 186 height 140
click at [136, 148] on input "text" at bounding box center [132, 153] width 154 height 13
click at [137, 155] on input "text" at bounding box center [132, 153] width 154 height 13
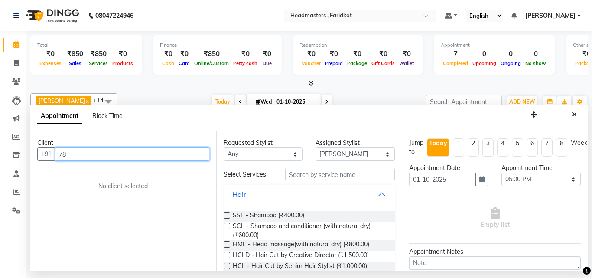
type input "7"
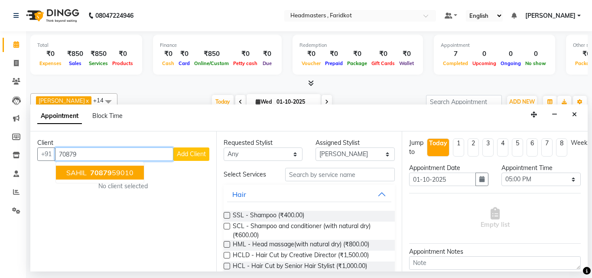
click at [105, 175] on span "70879" at bounding box center [101, 172] width 22 height 9
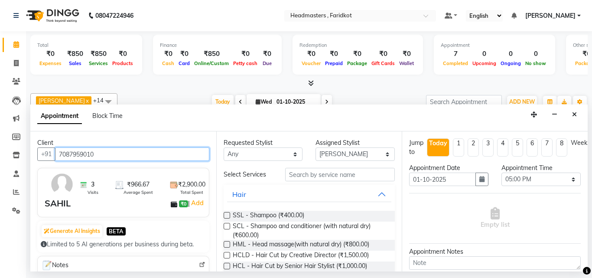
type input "7087959010"
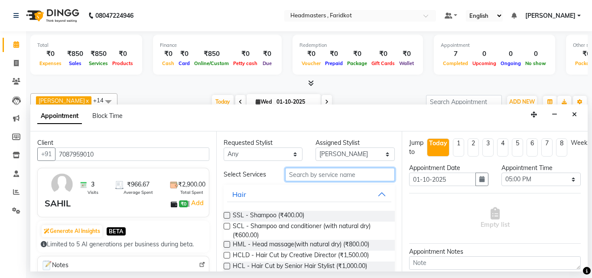
click at [307, 176] on input "text" at bounding box center [340, 174] width 110 height 13
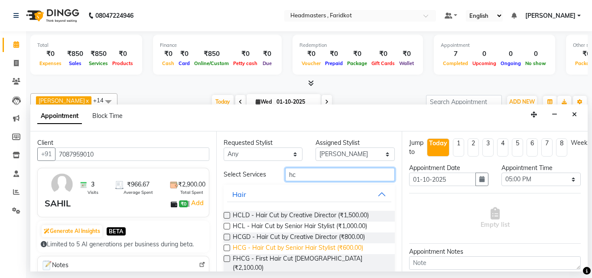
type input "hc"
click at [308, 247] on span "HCG - Hair Cut by Senior Hair Stylist (₹600.00)" at bounding box center [298, 248] width 130 height 11
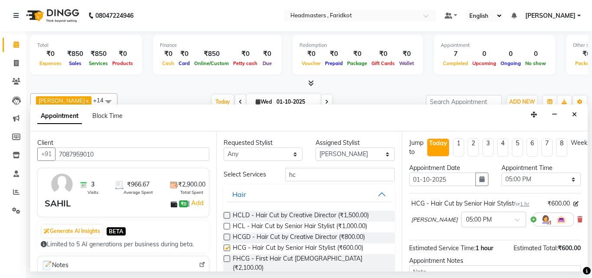
checkbox input "false"
click at [316, 173] on input "hc" at bounding box center [340, 174] width 110 height 13
type input "h"
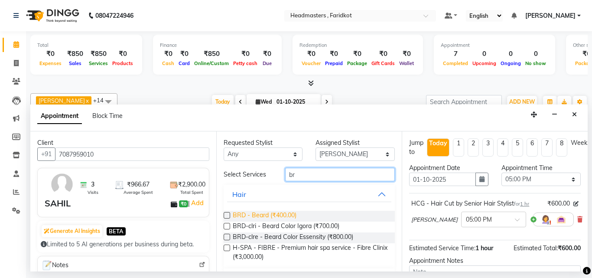
type input "br"
click at [273, 211] on span "BRD - Beard (₹400.00)" at bounding box center [265, 215] width 64 height 11
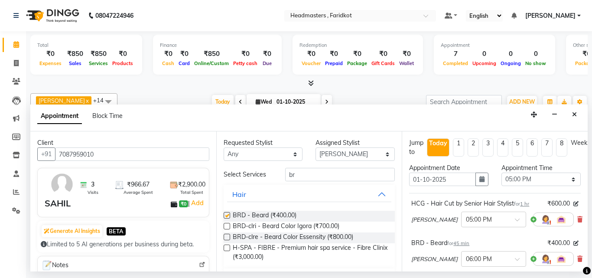
checkbox input "false"
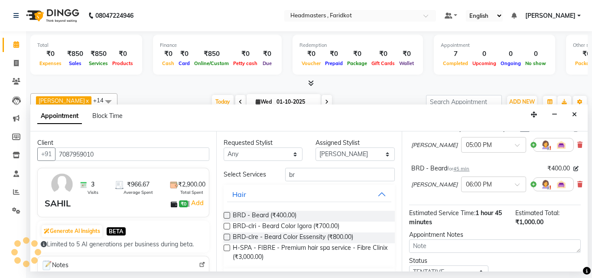
scroll to position [129, 0]
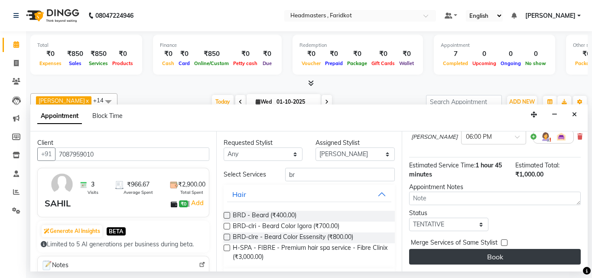
click at [472, 255] on button "Book" at bounding box center [494, 257] width 171 height 16
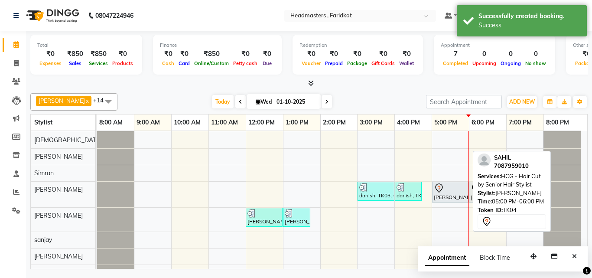
click at [450, 192] on div at bounding box center [449, 188] width 33 height 10
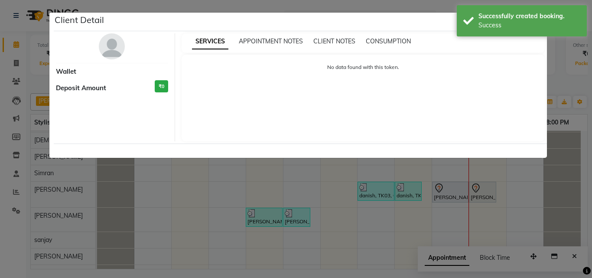
select select "7"
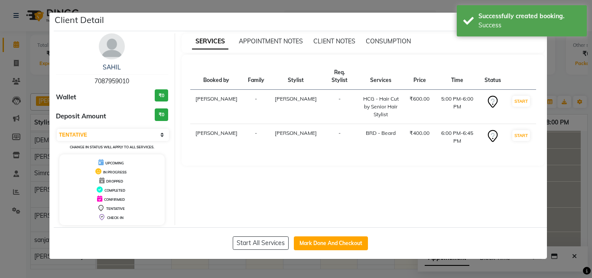
click at [441, 46] on div "SERVICES APPOINTMENT NOTES CLIENT NOTES CONSUMPTION" at bounding box center [362, 42] width 363 height 19
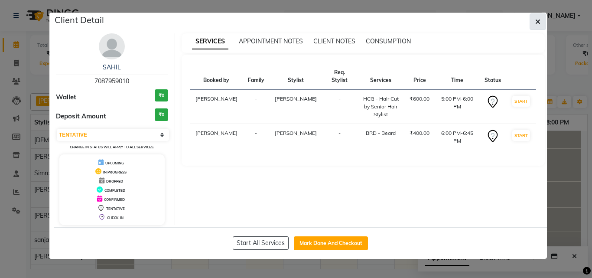
click at [538, 21] on icon "button" at bounding box center [537, 21] width 5 height 7
